Goal: Task Accomplishment & Management: Complete application form

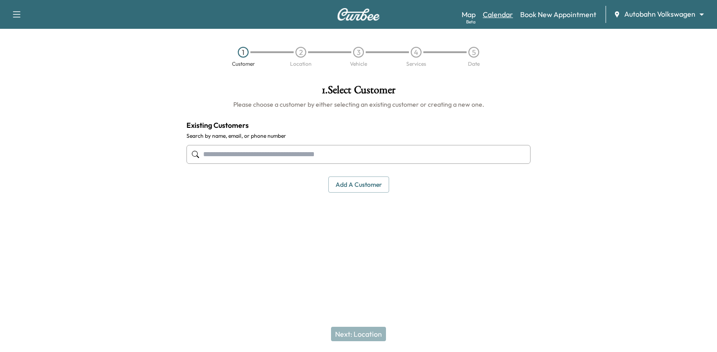
click at [501, 18] on link "Calendar" at bounding box center [498, 14] width 30 height 11
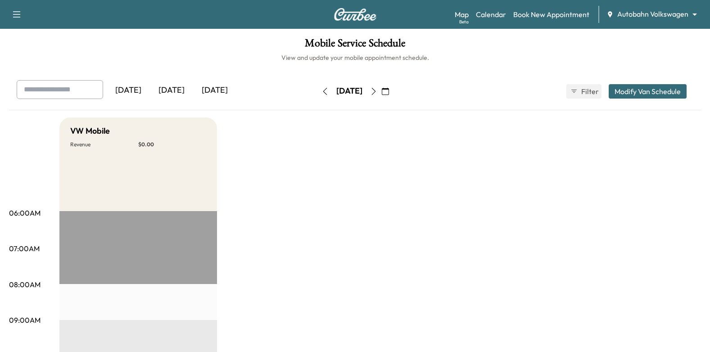
click at [393, 89] on button "button" at bounding box center [385, 91] width 15 height 14
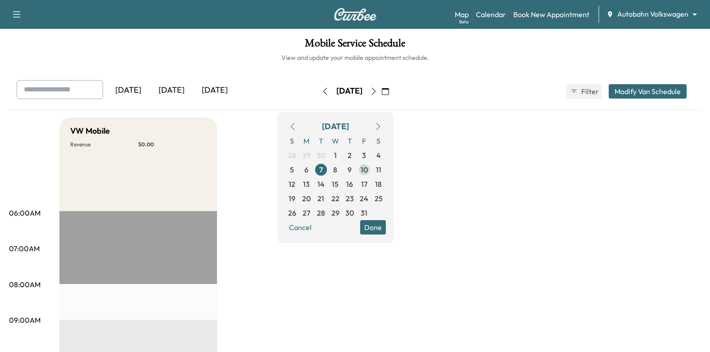
click at [368, 171] on span "10" at bounding box center [364, 169] width 7 height 11
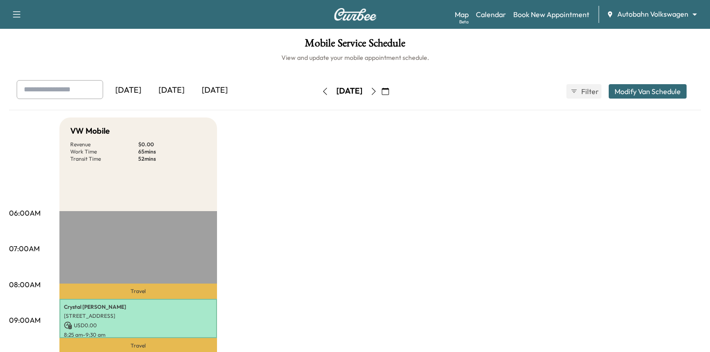
click at [317, 96] on button "button" at bounding box center [324, 91] width 15 height 14
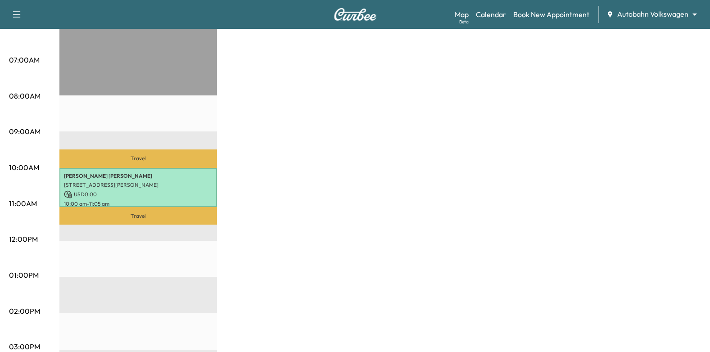
scroll to position [45, 0]
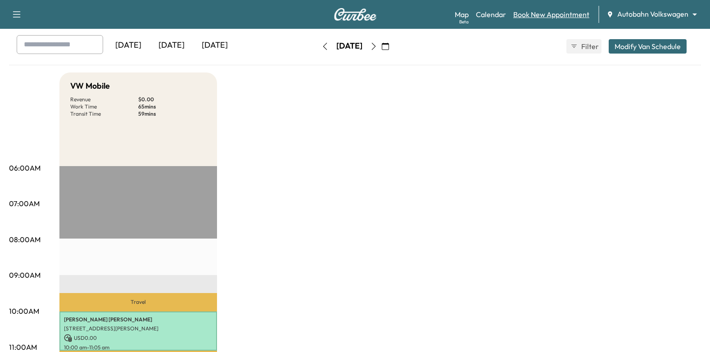
click at [536, 11] on link "Book New Appointment" at bounding box center [551, 14] width 76 height 11
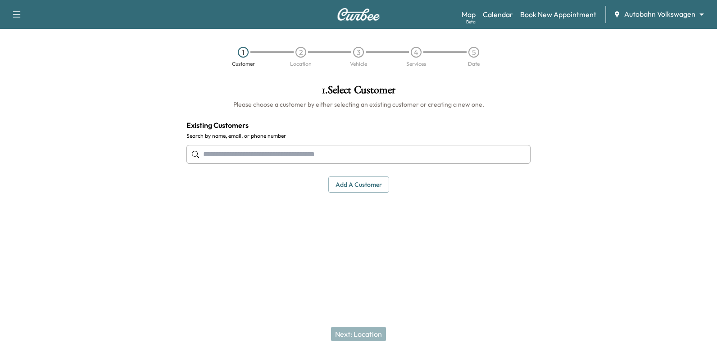
click at [370, 154] on input "text" at bounding box center [358, 154] width 344 height 19
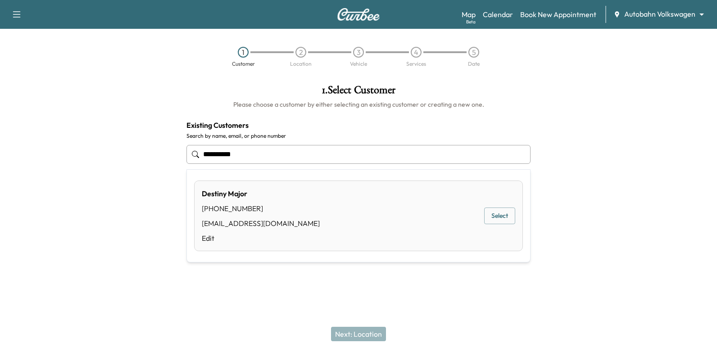
click at [526, 209] on ul "**********" at bounding box center [358, 216] width 343 height 92
click at [507, 216] on button "Select" at bounding box center [499, 216] width 31 height 17
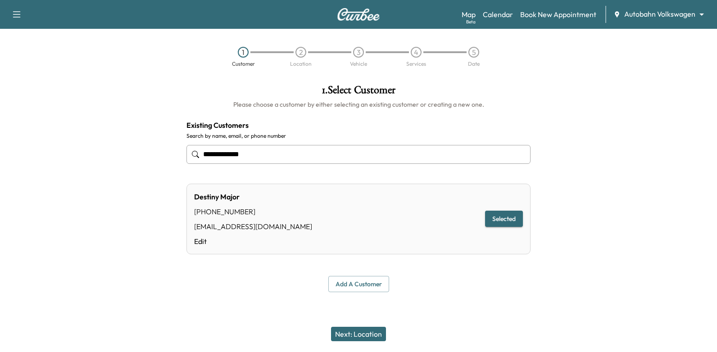
type input "**********"
click at [377, 338] on button "Next: Location" at bounding box center [358, 334] width 55 height 14
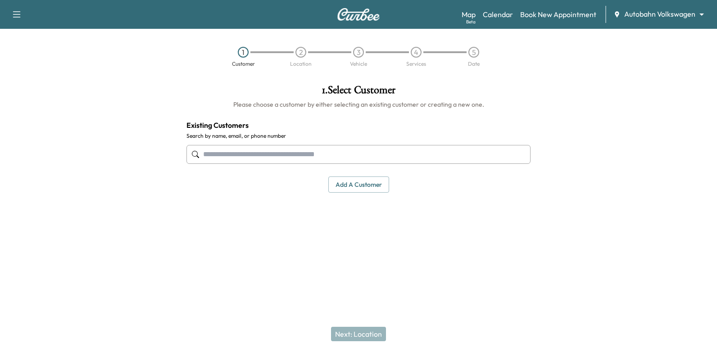
click at [629, 15] on body "Support Log Out Map Beta Calendar Book New Appointment Autobahn Volkswagen ****…" at bounding box center [358, 176] width 717 height 352
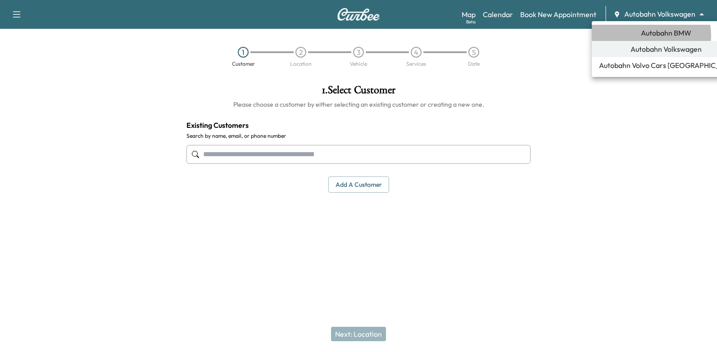
click at [645, 36] on span "Autobahn BMW" at bounding box center [666, 32] width 50 height 11
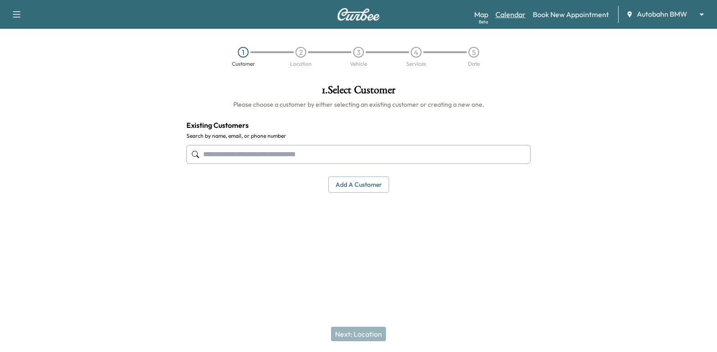
click at [510, 14] on link "Calendar" at bounding box center [510, 14] width 30 height 11
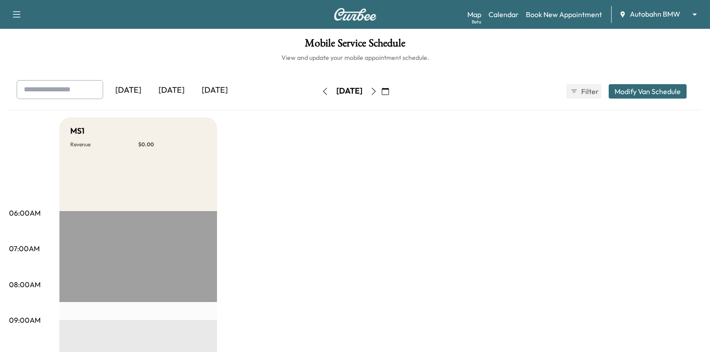
click at [389, 88] on icon "button" at bounding box center [385, 91] width 7 height 7
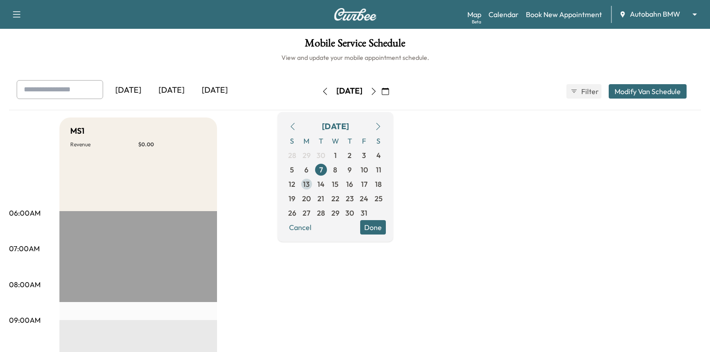
drag, startPoint x: 336, startPoint y: 186, endPoint x: 330, endPoint y: 185, distance: 5.4
click at [334, 186] on div "S M T W T F S 28 29 30 1 2 3 4 5 6 7 8 9 10 11 12 13 14 15 16 17 18 19 20 21 22…" at bounding box center [335, 177] width 101 height 86
click at [310, 185] on span "13" at bounding box center [306, 184] width 7 height 11
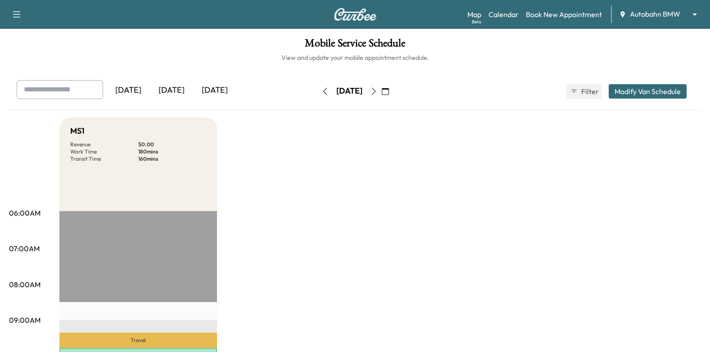
click at [377, 93] on icon "button" at bounding box center [373, 91] width 7 height 7
click at [377, 92] on icon "button" at bounding box center [373, 91] width 7 height 7
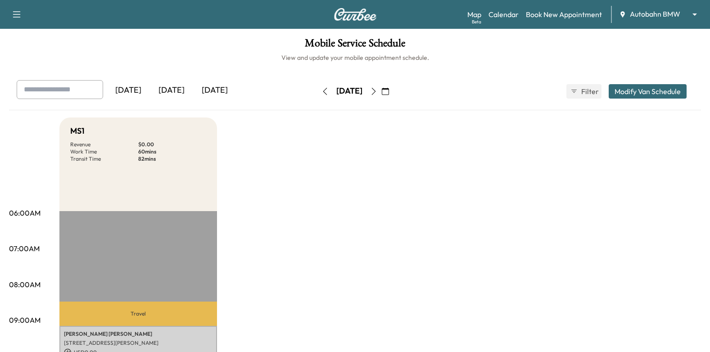
click at [377, 89] on icon "button" at bounding box center [373, 91] width 7 height 7
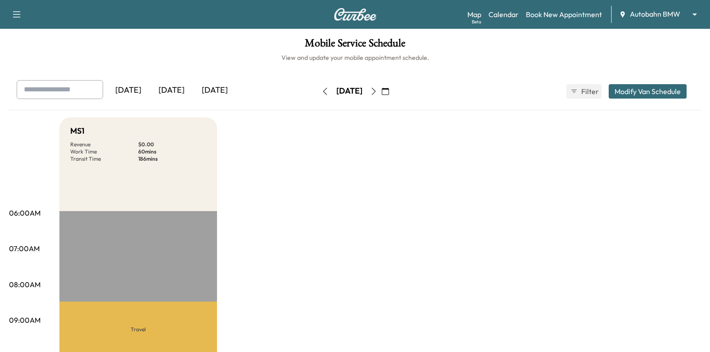
click at [381, 95] on button "button" at bounding box center [373, 91] width 15 height 14
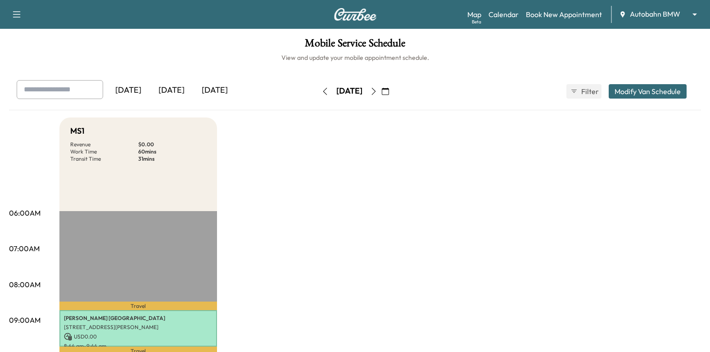
click at [595, 22] on div "Map Beta Calendar Book New Appointment Autobahn BMW ******** ​" at bounding box center [585, 14] width 236 height 17
click at [593, 14] on link "Book New Appointment" at bounding box center [564, 14] width 76 height 11
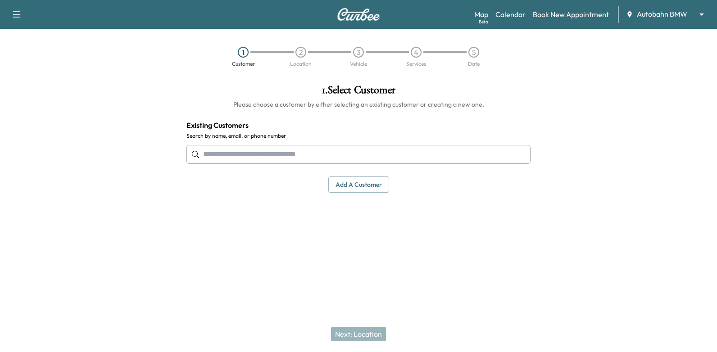
click at [353, 152] on input "text" at bounding box center [358, 154] width 344 height 19
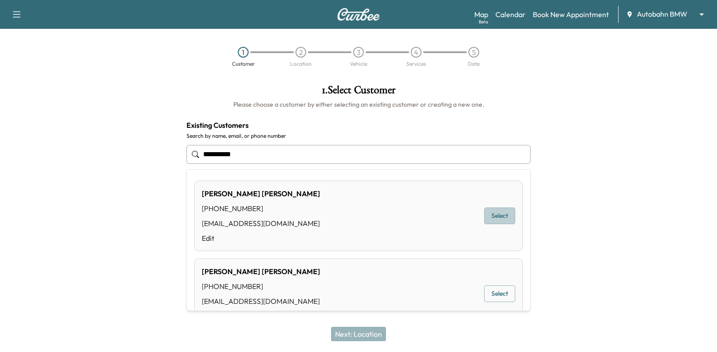
click at [493, 216] on button "Select" at bounding box center [499, 216] width 31 height 17
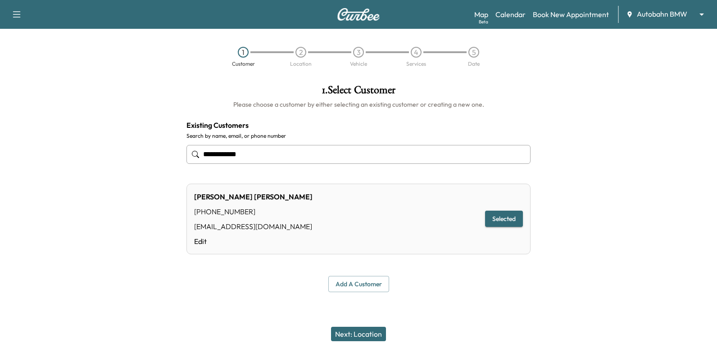
type input "**********"
click at [493, 216] on button "Selected" at bounding box center [504, 219] width 38 height 17
click at [521, 15] on link "Calendar" at bounding box center [510, 14] width 30 height 11
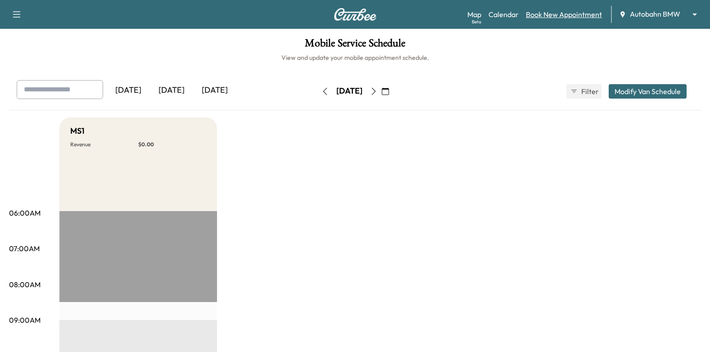
click at [546, 19] on link "Book New Appointment" at bounding box center [564, 14] width 76 height 11
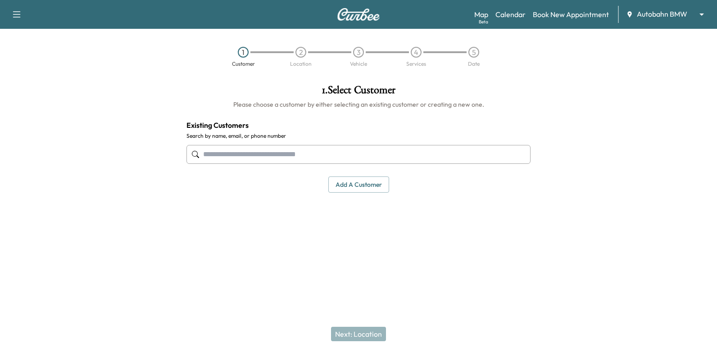
click at [413, 158] on input "text" at bounding box center [358, 154] width 344 height 19
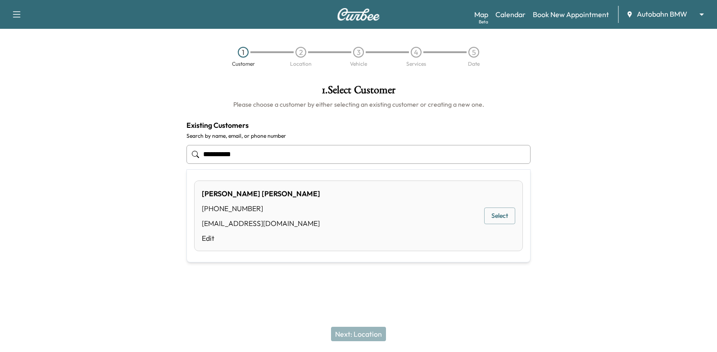
click at [508, 215] on button "Select" at bounding box center [499, 216] width 31 height 17
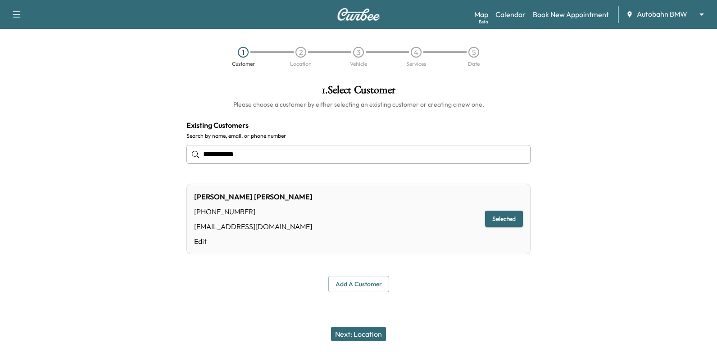
type input "**********"
click at [376, 333] on button "Next: Location" at bounding box center [358, 334] width 55 height 14
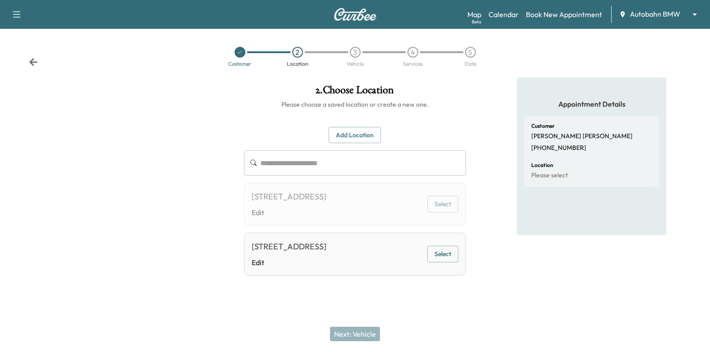
scroll to position [3, 0]
click at [445, 204] on button "Select" at bounding box center [442, 204] width 31 height 17
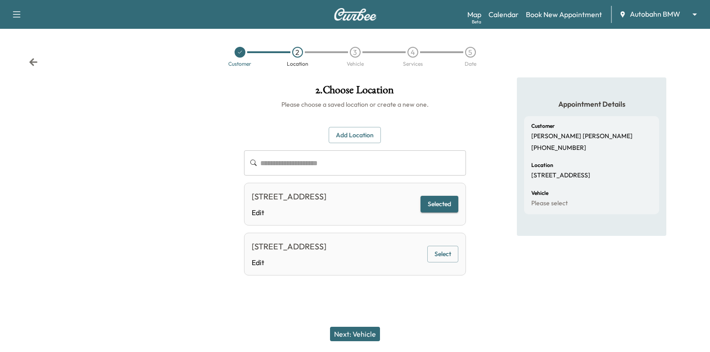
click at [493, 242] on div "Appointment Details Customer [PERSON_NAME] [PHONE_NUMBER] Location [STREET_ADDR…" at bounding box center [591, 188] width 237 height 223
click at [363, 131] on button "Add Location" at bounding box center [355, 135] width 52 height 17
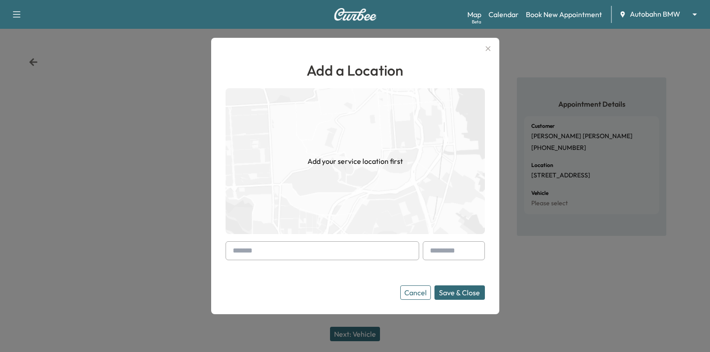
click at [333, 248] on input "text" at bounding box center [323, 250] width 194 height 19
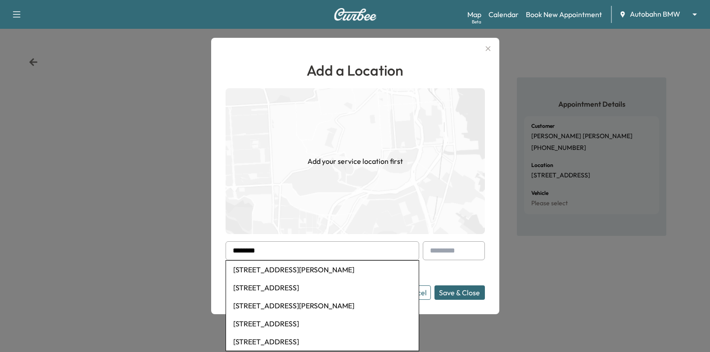
click at [353, 264] on li "[STREET_ADDRESS][PERSON_NAME]" at bounding box center [322, 270] width 193 height 18
type input "**********"
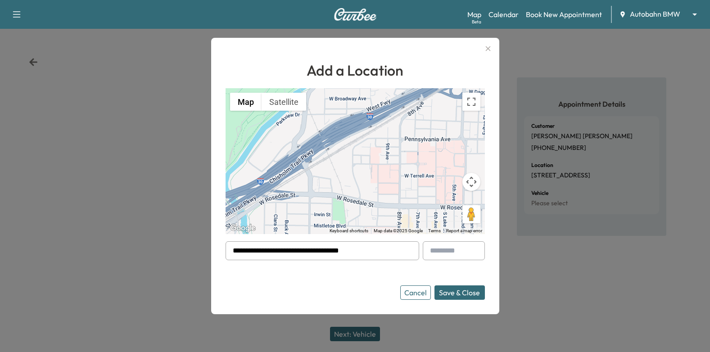
click at [466, 252] on input "text" at bounding box center [454, 250] width 62 height 19
type input "****"
click at [462, 296] on button "Save & Close" at bounding box center [460, 293] width 50 height 14
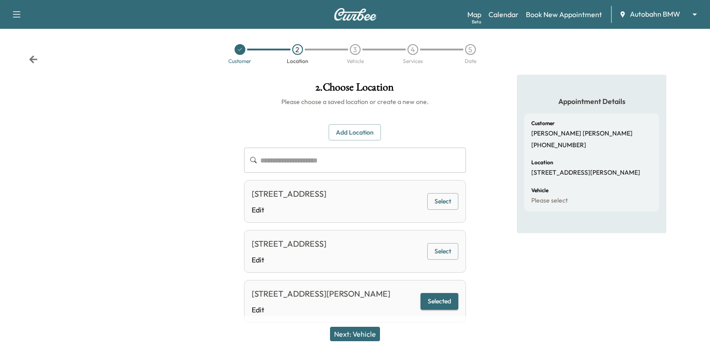
click at [363, 336] on button "Next: Vehicle" at bounding box center [355, 334] width 50 height 14
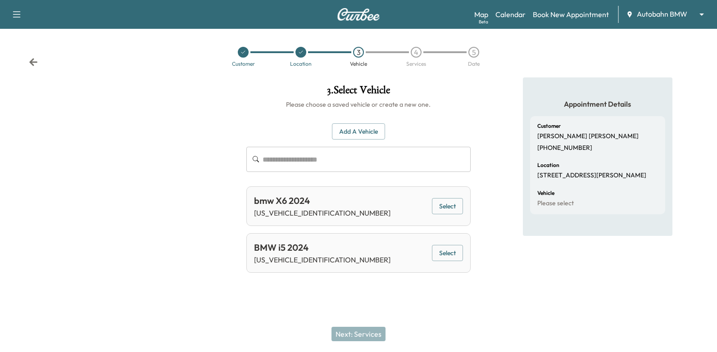
click at [444, 204] on button "Select" at bounding box center [447, 206] width 31 height 17
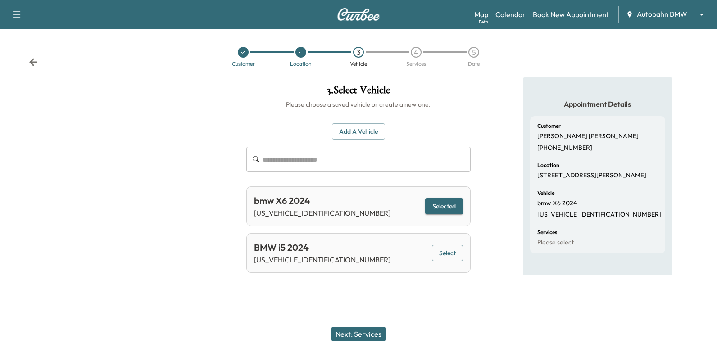
click at [370, 338] on button "Next: Services" at bounding box center [358, 334] width 54 height 14
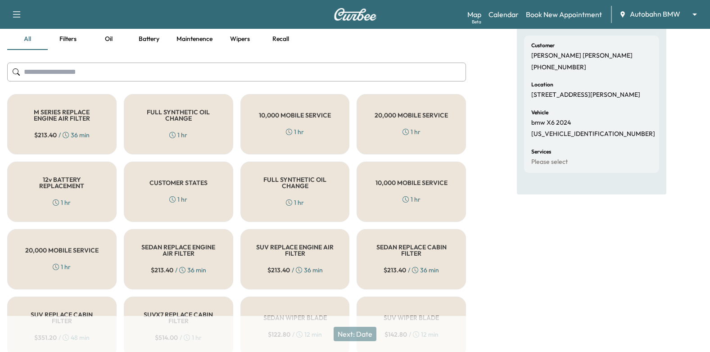
scroll to position [90, 0]
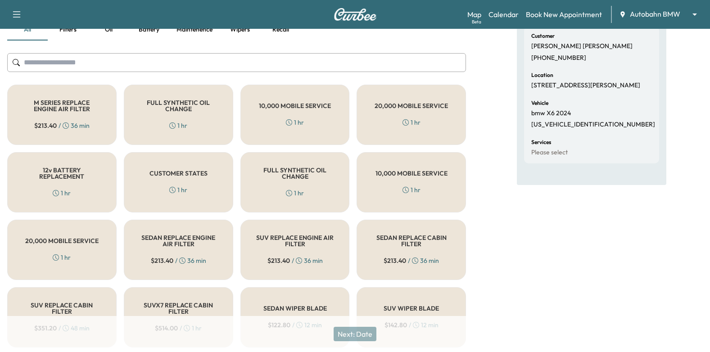
click at [185, 117] on div "FULL SYNTHETIC OIL CHANGE 1 hr" at bounding box center [178, 115] width 109 height 60
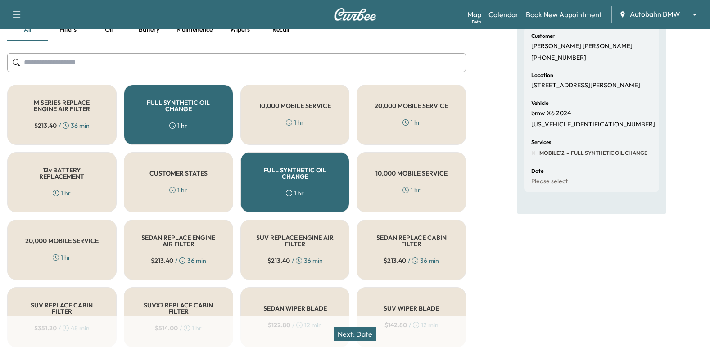
click at [362, 328] on button "Next: Date" at bounding box center [355, 334] width 43 height 14
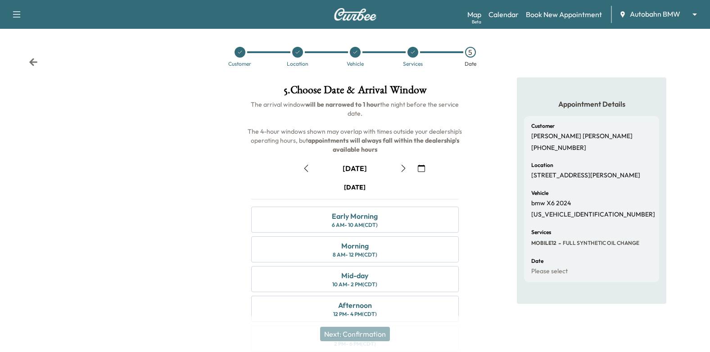
click at [422, 167] on icon "button" at bounding box center [421, 168] width 7 height 7
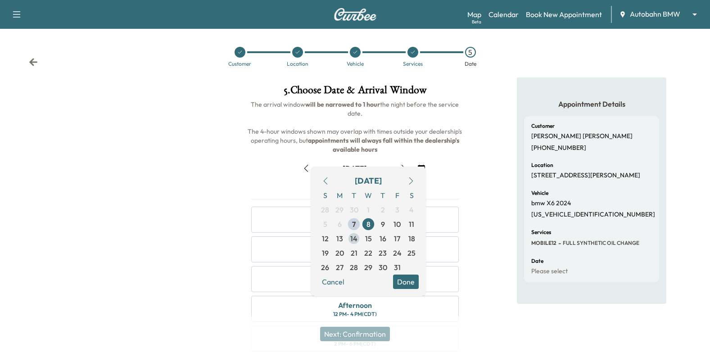
click at [351, 239] on span "14" at bounding box center [353, 238] width 7 height 11
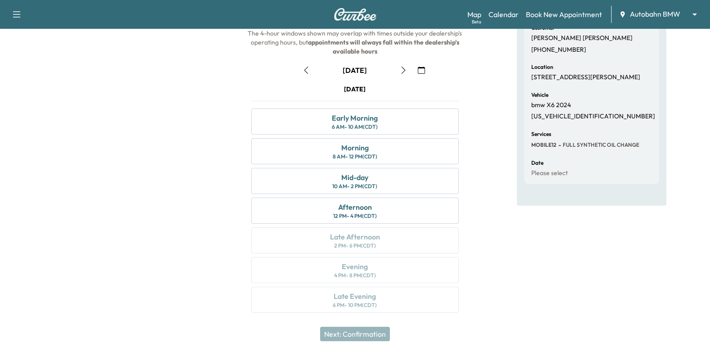
scroll to position [99, 0]
click at [389, 185] on div "Mid-day 10 AM - 2 PM (CDT)" at bounding box center [355, 181] width 208 height 26
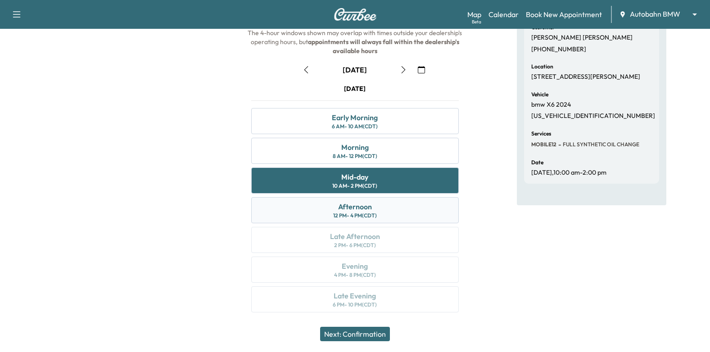
click at [391, 209] on div "Afternoon 12 PM - 4 PM (CDT)" at bounding box center [355, 210] width 208 height 26
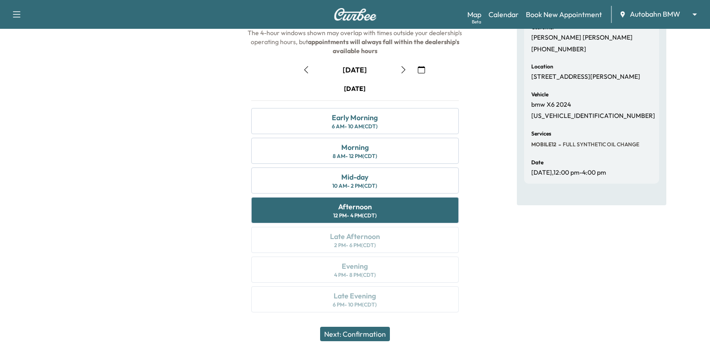
click at [373, 340] on button "Next: Confirmation" at bounding box center [355, 334] width 70 height 14
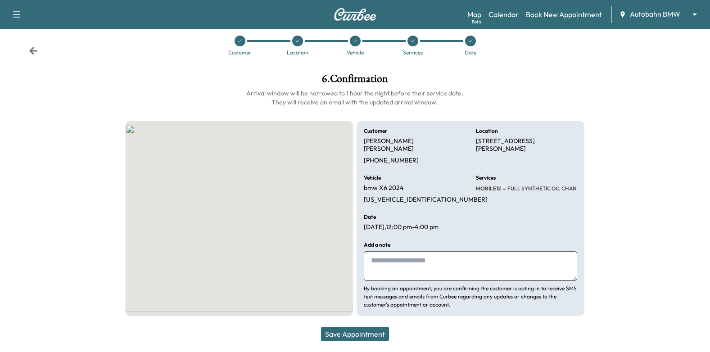
scroll to position [3, 0]
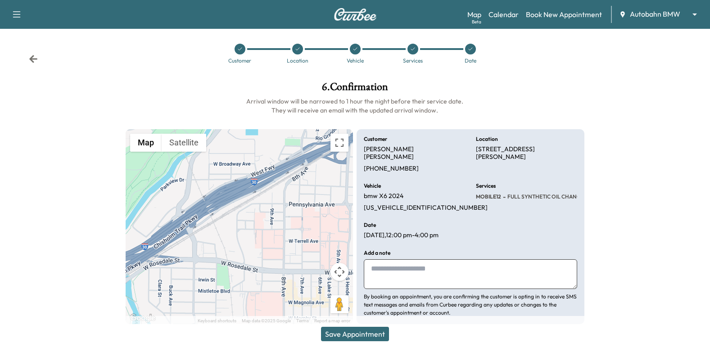
click at [428, 259] on textarea at bounding box center [470, 274] width 213 height 30
drag, startPoint x: 428, startPoint y: 255, endPoint x: 412, endPoint y: 271, distance: 22.3
click at [409, 273] on textarea "**********" at bounding box center [470, 274] width 213 height 30
click at [434, 262] on textarea "**********" at bounding box center [470, 274] width 213 height 30
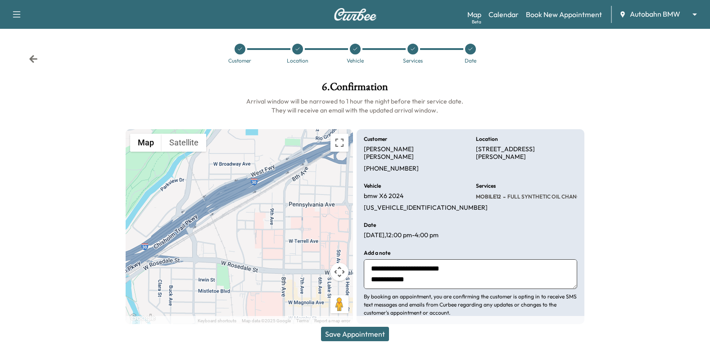
type textarea "**********"
click at [373, 334] on button "Save Appointment" at bounding box center [355, 334] width 68 height 14
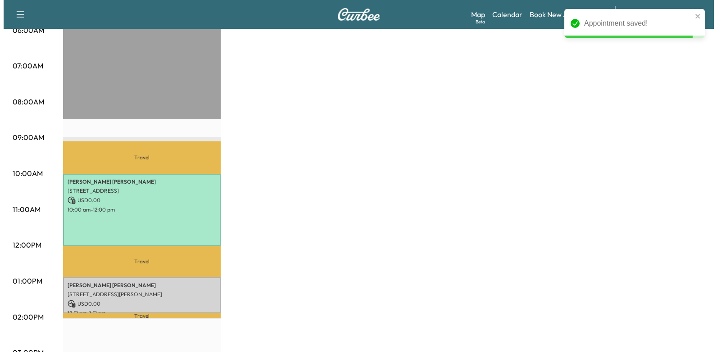
scroll to position [225, 0]
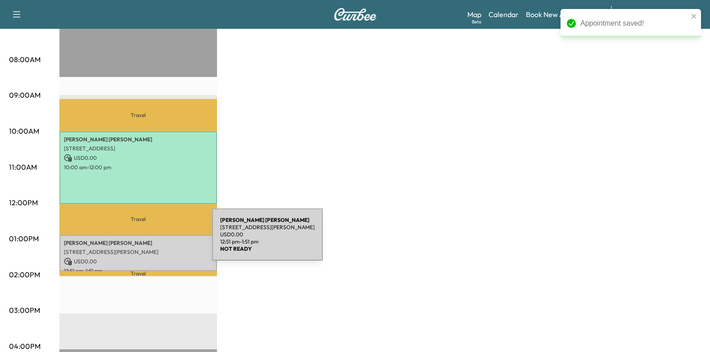
click at [145, 240] on p "[PERSON_NAME]" at bounding box center [138, 243] width 149 height 7
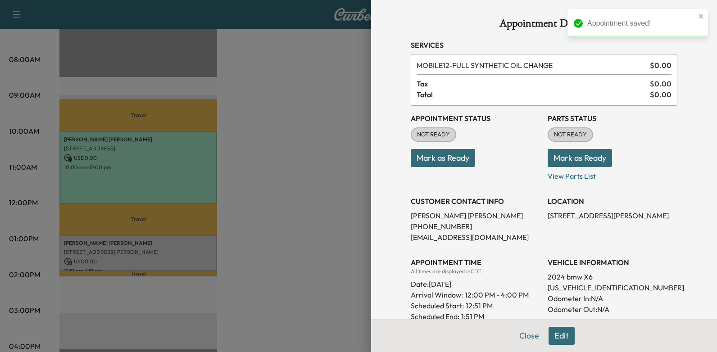
click at [456, 163] on button "Mark as Ready" at bounding box center [443, 158] width 64 height 18
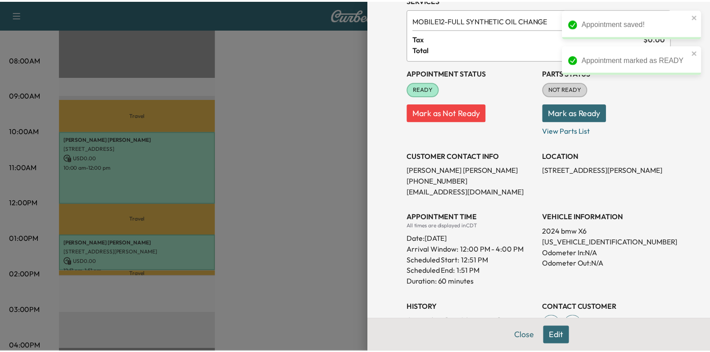
scroll to position [45, 0]
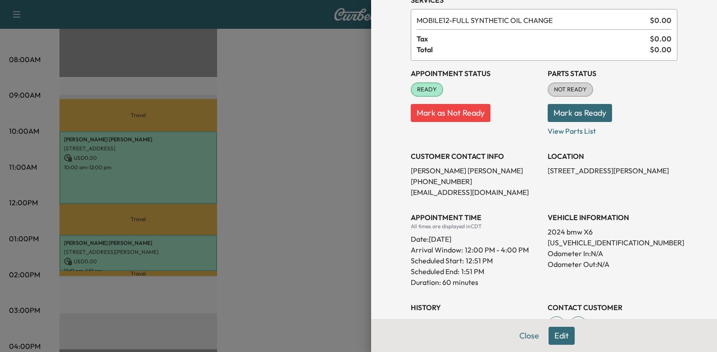
drag, startPoint x: 424, startPoint y: 240, endPoint x: 493, endPoint y: 242, distance: 69.4
click at [493, 242] on div "Date: [DATE]" at bounding box center [476, 237] width 130 height 14
drag, startPoint x: 493, startPoint y: 242, endPoint x: 489, endPoint y: 241, distance: 4.7
copy div "[DATE]"
drag, startPoint x: 309, startPoint y: 154, endPoint x: 316, endPoint y: 173, distance: 19.9
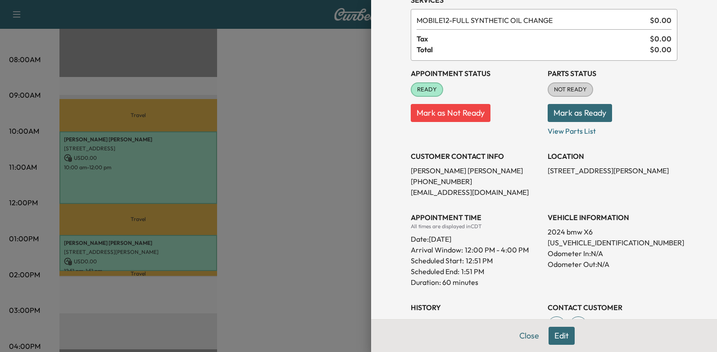
click at [309, 154] on div at bounding box center [358, 176] width 717 height 352
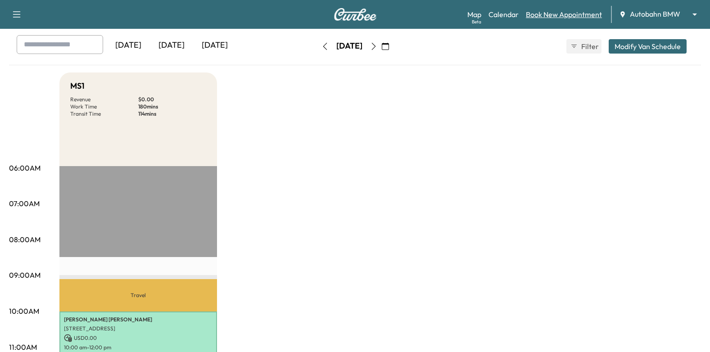
click at [567, 19] on link "Book New Appointment" at bounding box center [564, 14] width 76 height 11
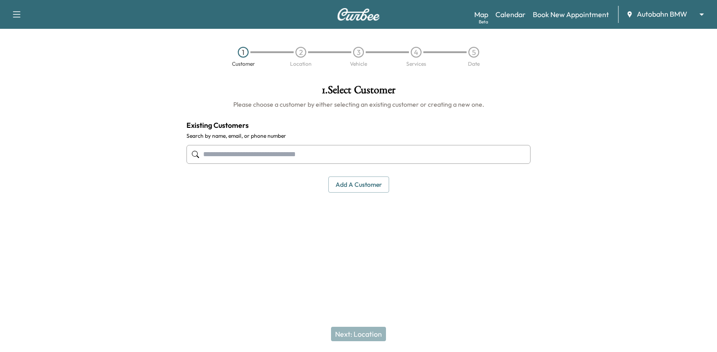
click at [385, 167] on div at bounding box center [358, 155] width 344 height 30
click at [336, 156] on input "text" at bounding box center [358, 154] width 344 height 19
drag, startPoint x: 335, startPoint y: 158, endPoint x: 237, endPoint y: 202, distance: 107.2
click at [211, 208] on div "1 . Select Customer Please choose a customer by either selecting an existing cu…" at bounding box center [358, 165] width 358 height 176
click at [372, 186] on button "Add a customer" at bounding box center [358, 185] width 61 height 17
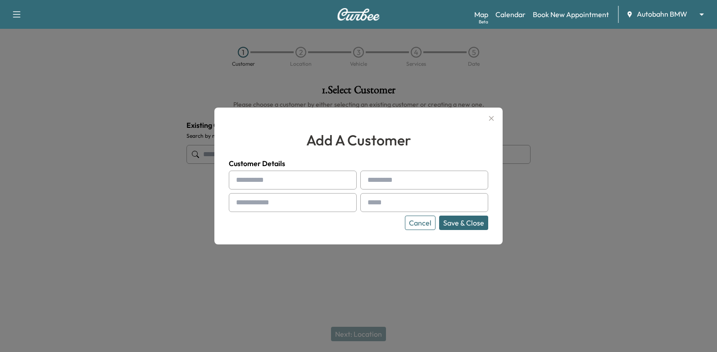
paste input "**********"
type input "**********"
click at [288, 178] on input "text" at bounding box center [293, 180] width 128 height 19
type input "*******"
type input "********"
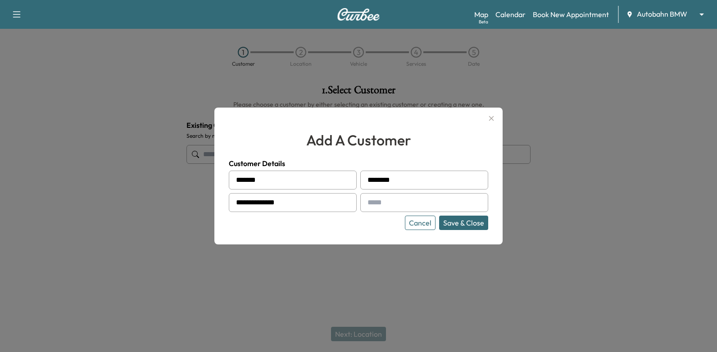
drag, startPoint x: 363, startPoint y: 215, endPoint x: 367, endPoint y: 209, distance: 7.5
click at [363, 215] on div "**********" at bounding box center [358, 200] width 259 height 59
click at [372, 205] on div at bounding box center [369, 202] width 11 height 11
click at [398, 203] on input "text" at bounding box center [424, 202] width 128 height 19
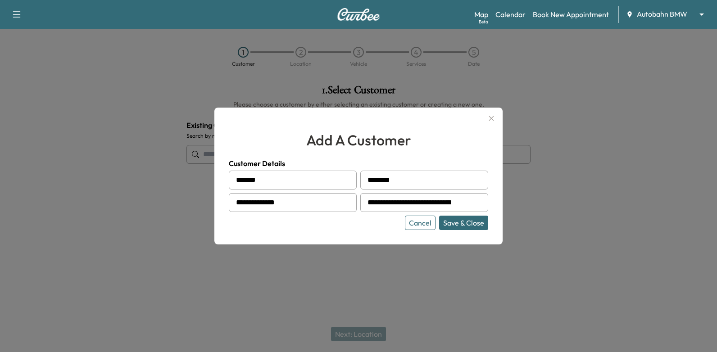
type input "**********"
click at [467, 222] on button "Save & Close" at bounding box center [463, 223] width 49 height 14
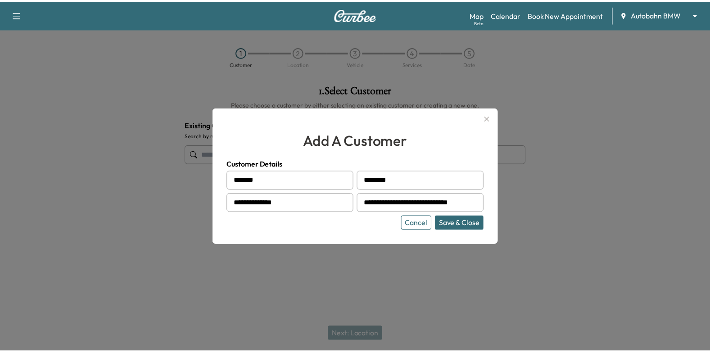
scroll to position [0, 0]
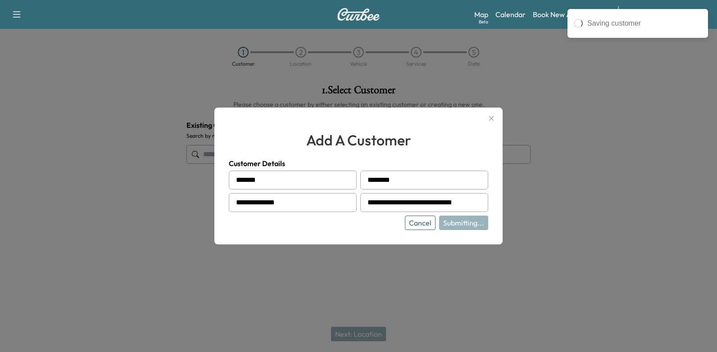
type input "**********"
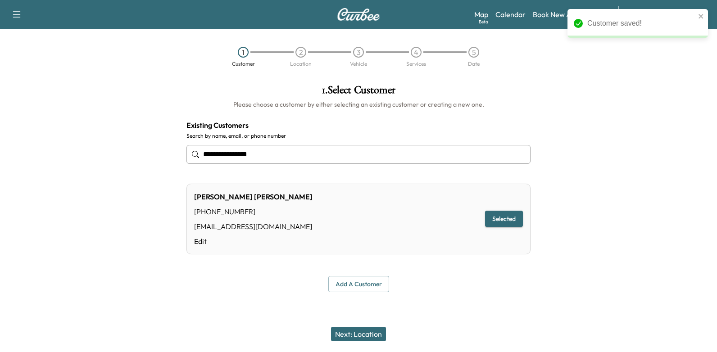
click at [362, 339] on button "Next: Location" at bounding box center [358, 334] width 55 height 14
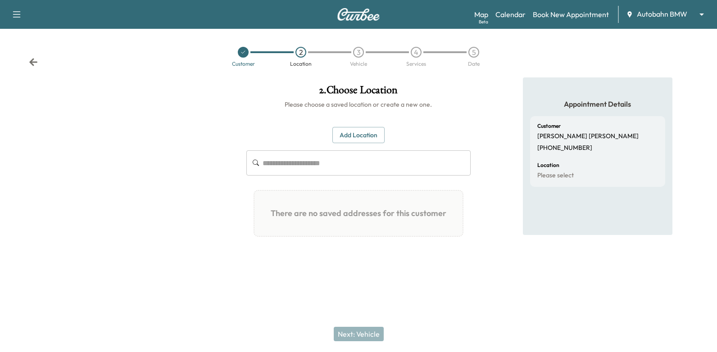
click at [345, 127] on button "Add Location" at bounding box center [358, 135] width 52 height 17
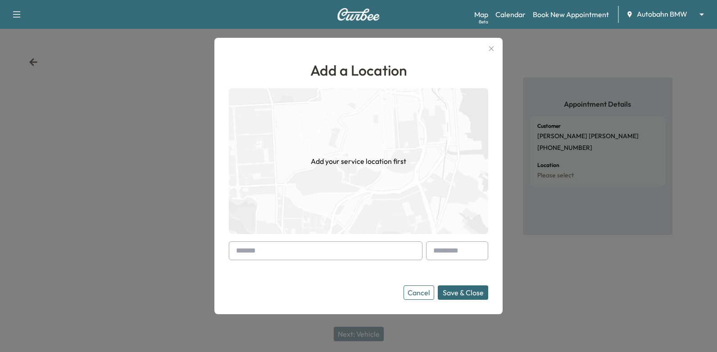
click at [290, 253] on input "text" at bounding box center [326, 250] width 194 height 19
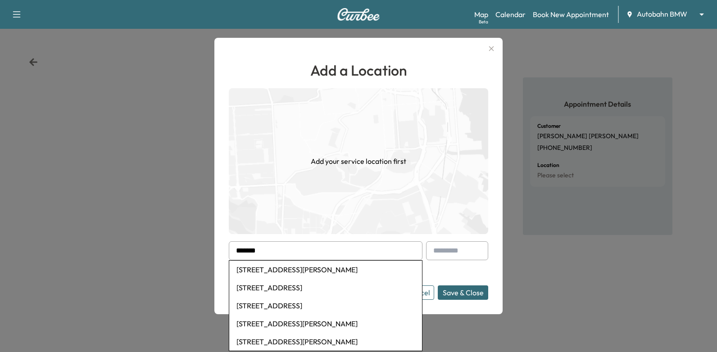
click at [326, 265] on li "[STREET_ADDRESS][PERSON_NAME]" at bounding box center [325, 270] width 193 height 18
type input "**********"
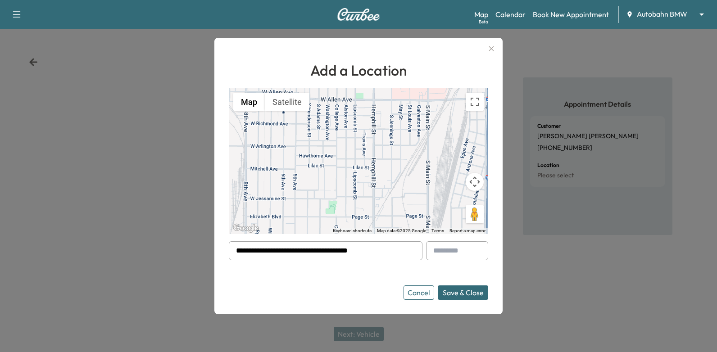
click at [458, 290] on button "Save & Close" at bounding box center [463, 293] width 50 height 14
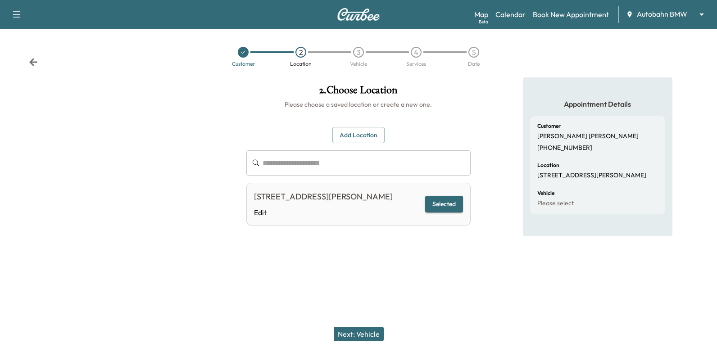
drag, startPoint x: 356, startPoint y: 337, endPoint x: 358, endPoint y: 333, distance: 4.6
click at [356, 337] on button "Next: Vehicle" at bounding box center [359, 334] width 50 height 14
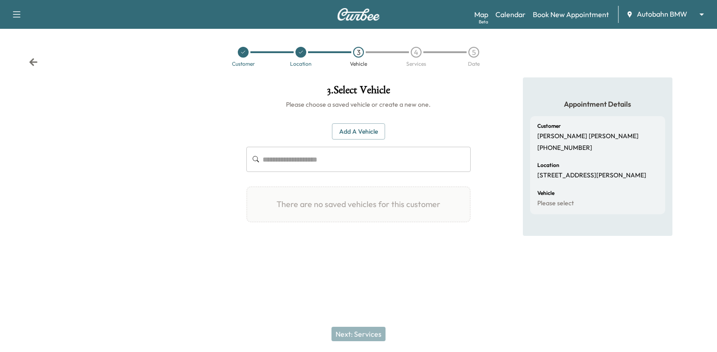
click at [373, 132] on button "Add a Vehicle" at bounding box center [358, 131] width 53 height 17
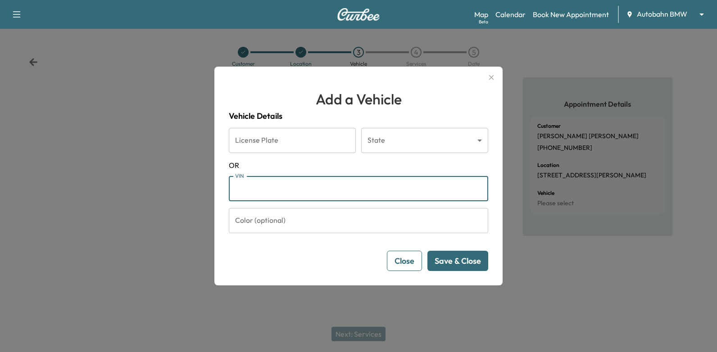
click at [342, 187] on input "VIN" at bounding box center [358, 188] width 259 height 25
click at [296, 190] on input "VIN" at bounding box center [358, 188] width 259 height 25
click at [363, 190] on input "VIN" at bounding box center [358, 188] width 259 height 25
type input "**********"
click at [454, 258] on button "Save & Close" at bounding box center [457, 261] width 61 height 20
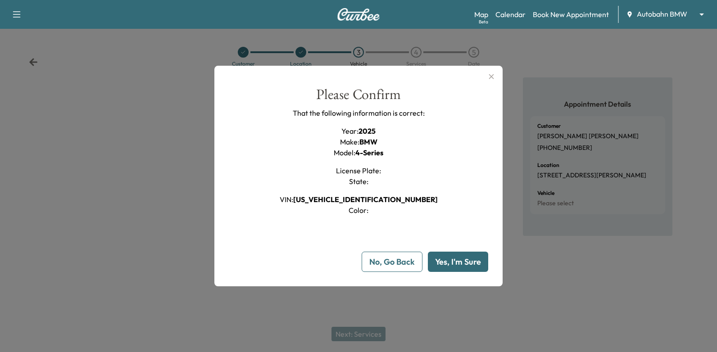
click at [448, 260] on button "Yes, I'm Sure" at bounding box center [458, 262] width 60 height 20
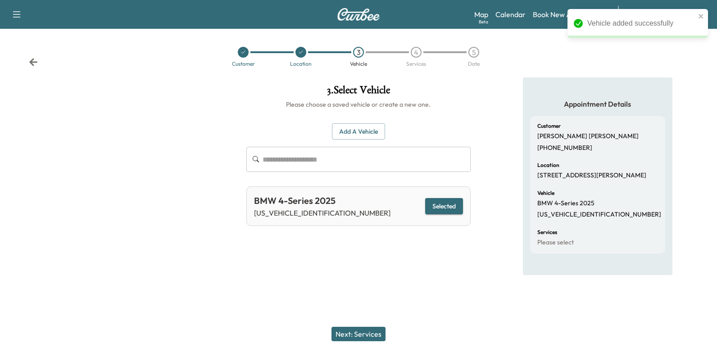
click at [367, 335] on button "Next: Services" at bounding box center [358, 334] width 54 height 14
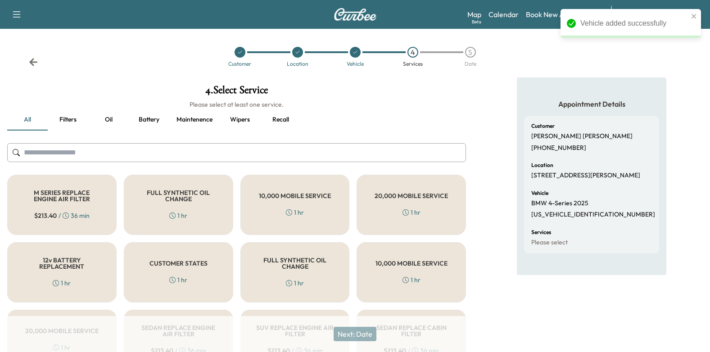
click at [181, 214] on div "1 hr" at bounding box center [178, 215] width 18 height 9
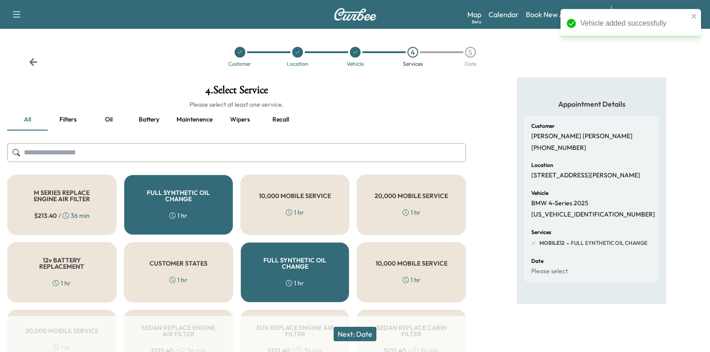
click at [366, 335] on button "Next: Date" at bounding box center [355, 334] width 43 height 14
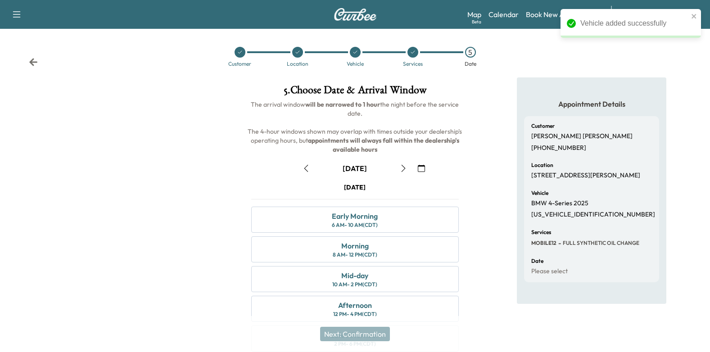
click at [425, 170] on icon "button" at bounding box center [421, 168] width 7 height 7
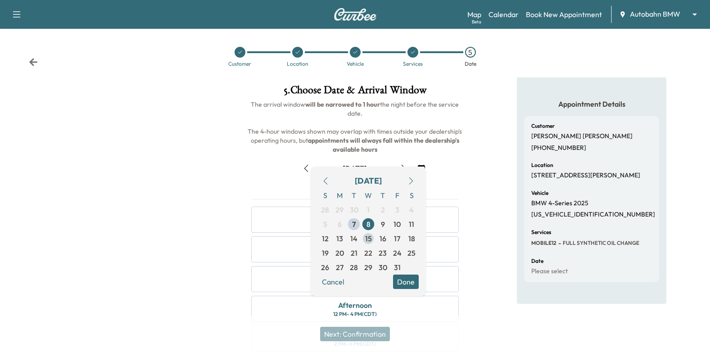
click at [364, 241] on span "15" at bounding box center [368, 238] width 14 height 14
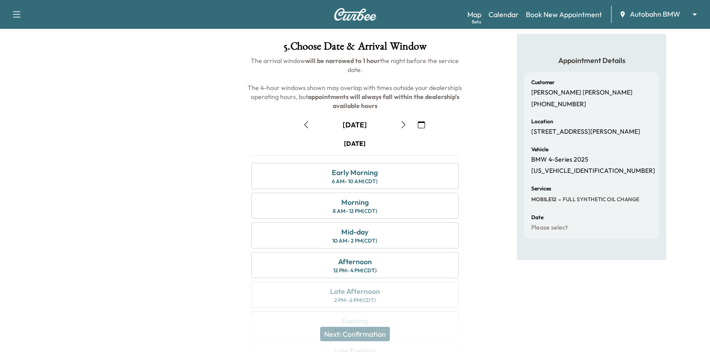
scroll to position [90, 0]
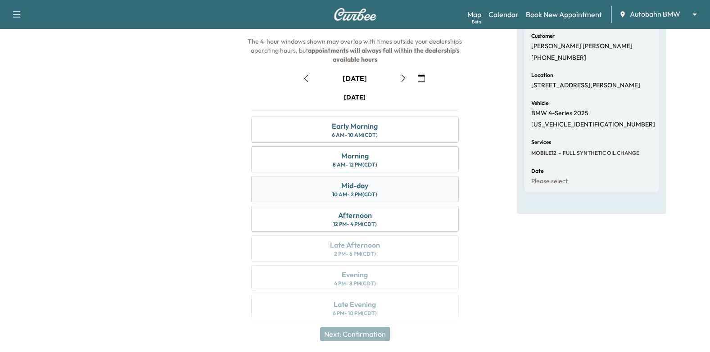
click at [395, 195] on div "Mid-day 10 AM - 2 PM (CDT)" at bounding box center [355, 189] width 208 height 26
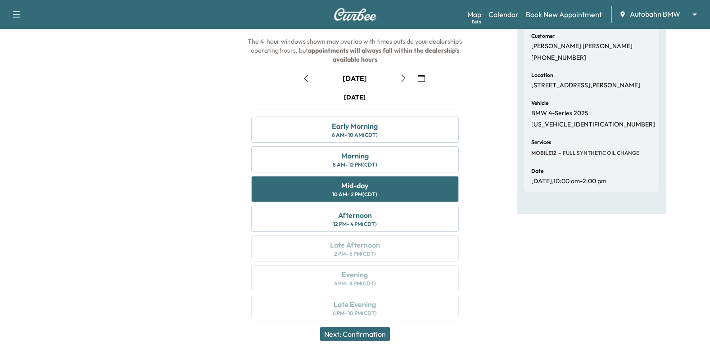
click at [416, 82] on button "button" at bounding box center [421, 78] width 15 height 14
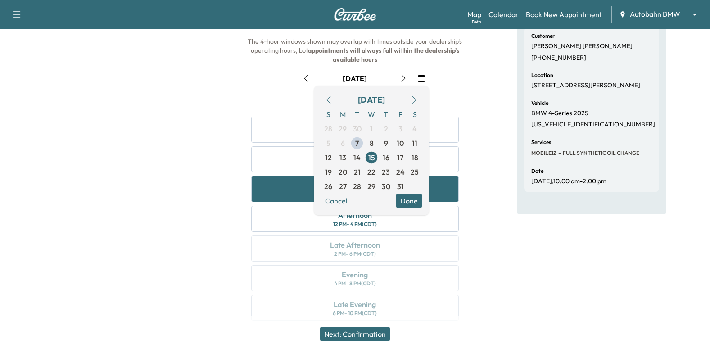
click at [406, 197] on button "Done" at bounding box center [409, 201] width 26 height 14
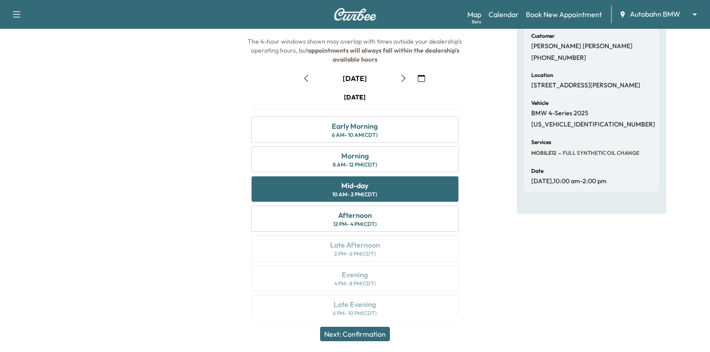
click at [370, 331] on button "Next: Confirmation" at bounding box center [355, 334] width 70 height 14
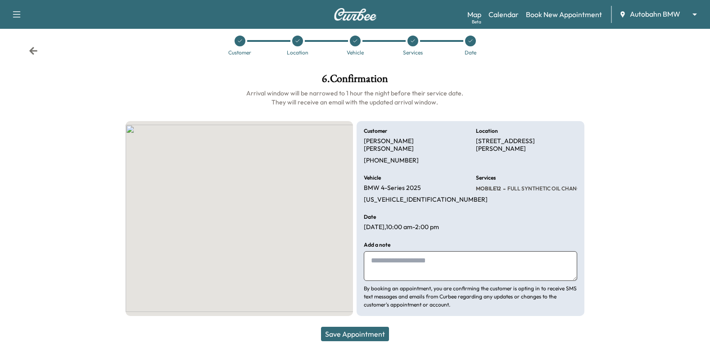
scroll to position [3, 0]
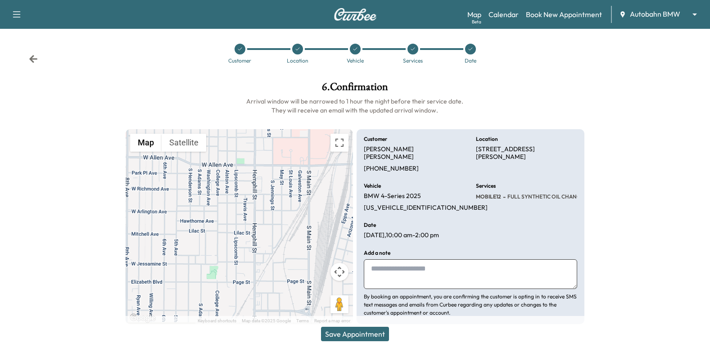
click at [420, 265] on textarea at bounding box center [470, 274] width 213 height 30
type textarea "**********"
click at [362, 334] on button "Save Appointment" at bounding box center [355, 334] width 68 height 14
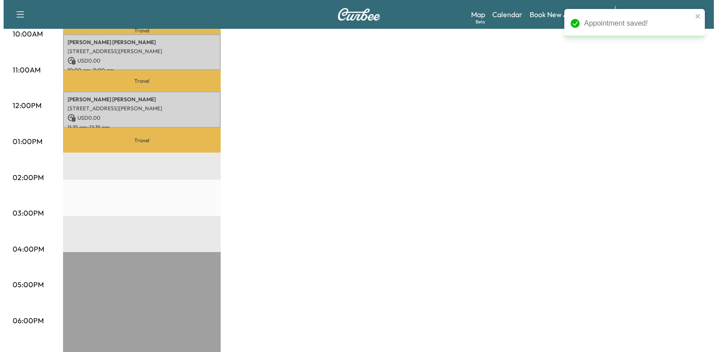
scroll to position [270, 0]
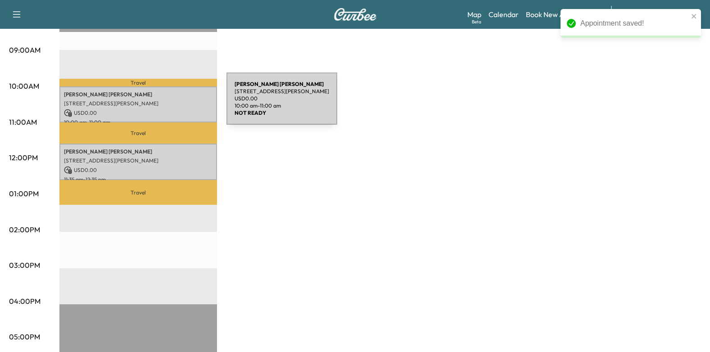
click at [159, 100] on p "[STREET_ADDRESS][PERSON_NAME]" at bounding box center [138, 103] width 149 height 7
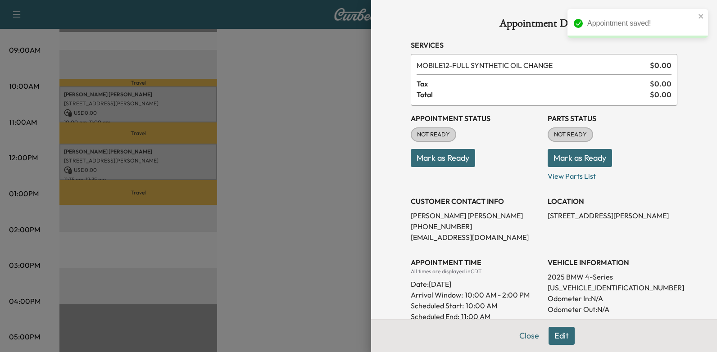
click at [426, 158] on button "Mark as Ready" at bounding box center [443, 158] width 64 height 18
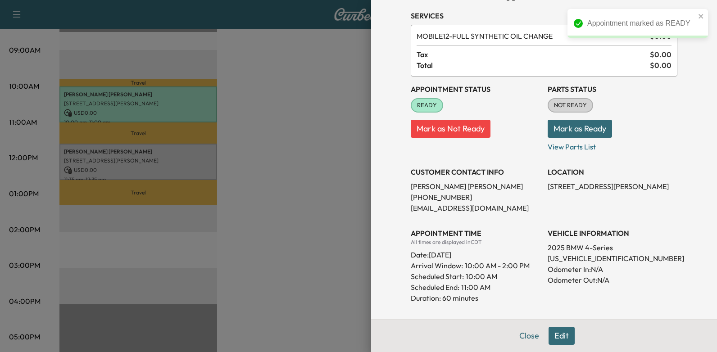
scroll to position [45, 0]
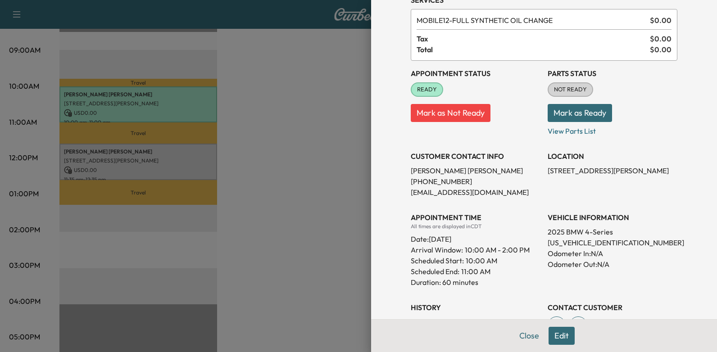
drag, startPoint x: 425, startPoint y: 237, endPoint x: 508, endPoint y: 236, distance: 83.3
click at [508, 236] on div "Date: [DATE]" at bounding box center [476, 237] width 130 height 14
drag, startPoint x: 508, startPoint y: 236, endPoint x: 491, endPoint y: 240, distance: 17.5
copy div "[DATE]"
